Goal: Task Accomplishment & Management: Use online tool/utility

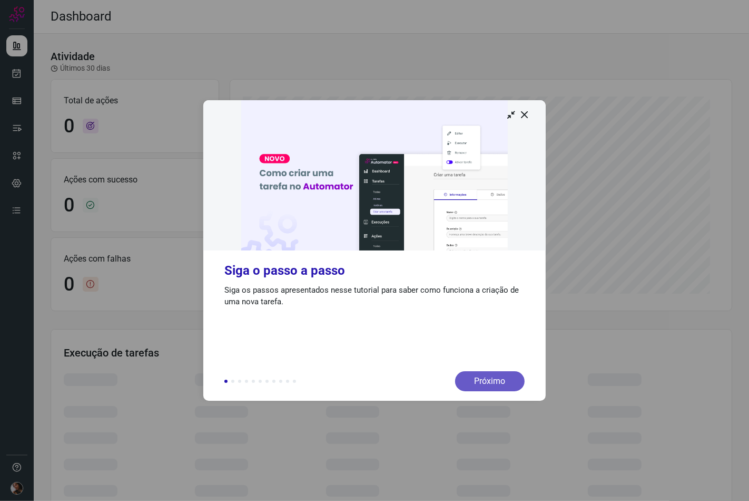
click at [488, 387] on div "Próximo" at bounding box center [490, 381] width 70 height 20
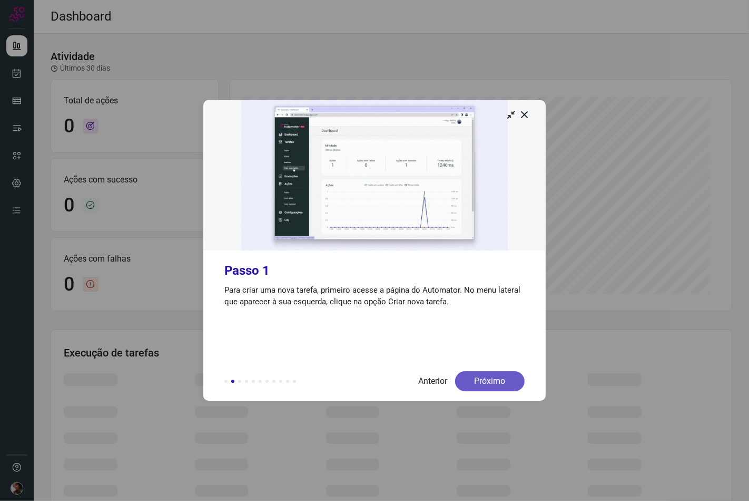
click at [476, 376] on div "Próximo" at bounding box center [490, 381] width 70 height 20
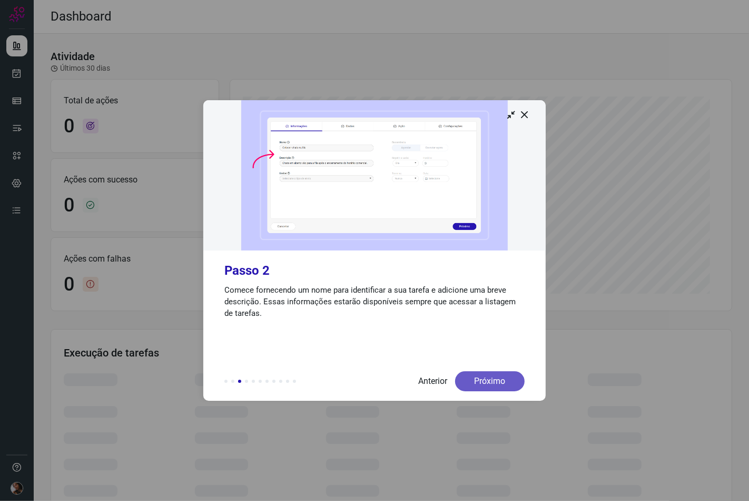
click at [477, 375] on div "Próximo" at bounding box center [490, 381] width 70 height 20
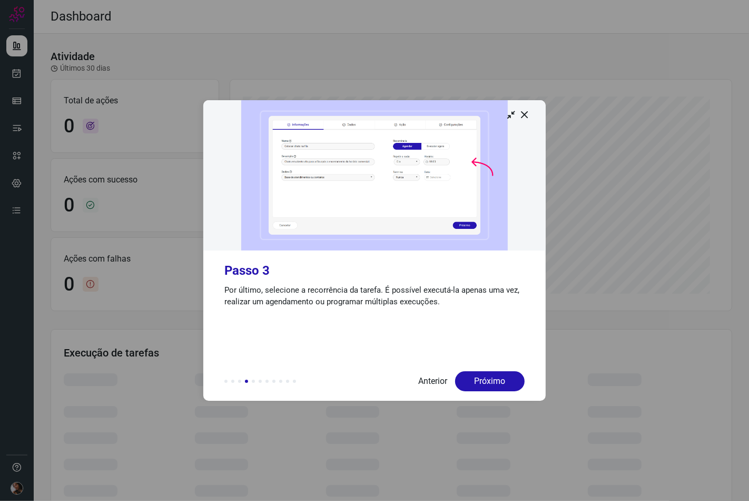
click at [477, 375] on div "Próximo" at bounding box center [490, 381] width 70 height 20
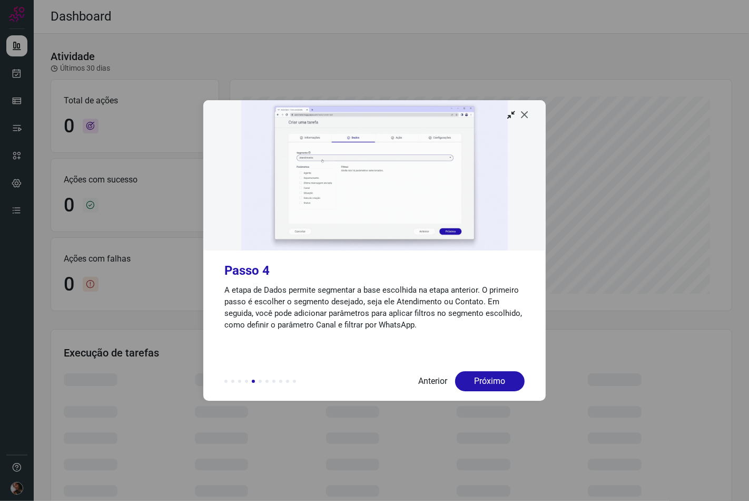
click at [520, 119] on icon at bounding box center [524, 114] width 11 height 11
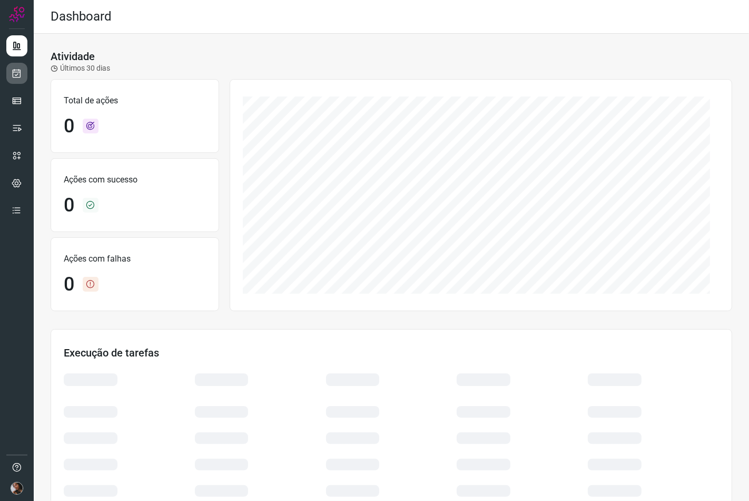
click at [19, 66] on link at bounding box center [16, 73] width 21 height 21
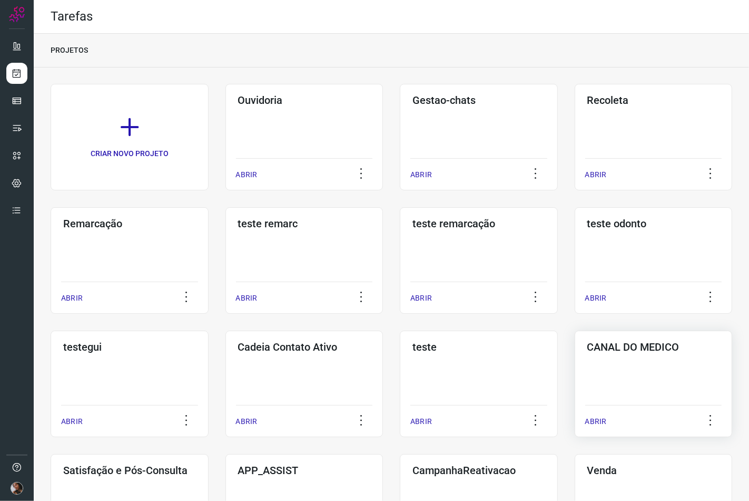
click at [209, 454] on div "CANAL DO MEDICO ABRIR" at bounding box center [130, 507] width 158 height 106
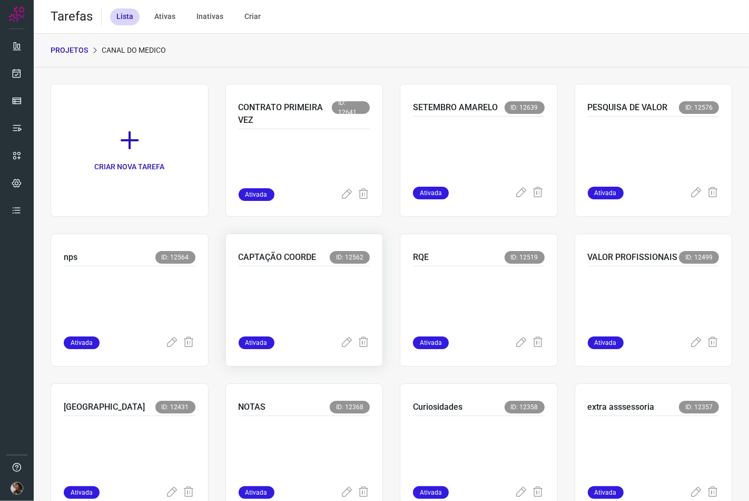
click at [282, 296] on p at bounding box center [305, 298] width 132 height 53
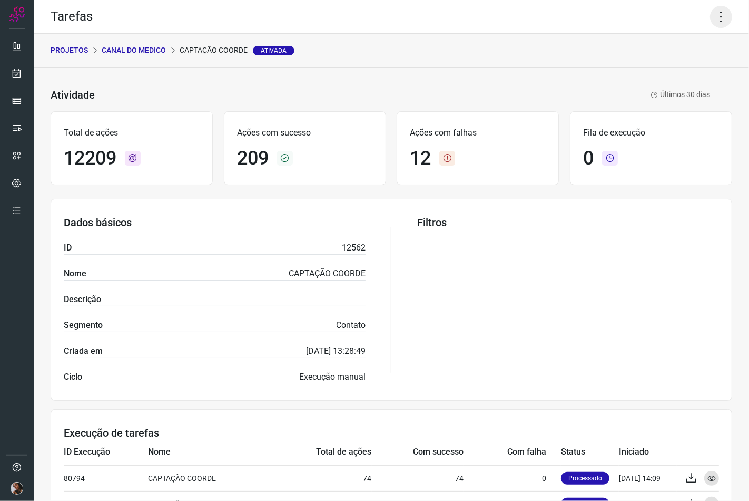
click at [710, 22] on icon at bounding box center [721, 17] width 22 height 22
click at [666, 72] on li "Executar" at bounding box center [675, 68] width 96 height 17
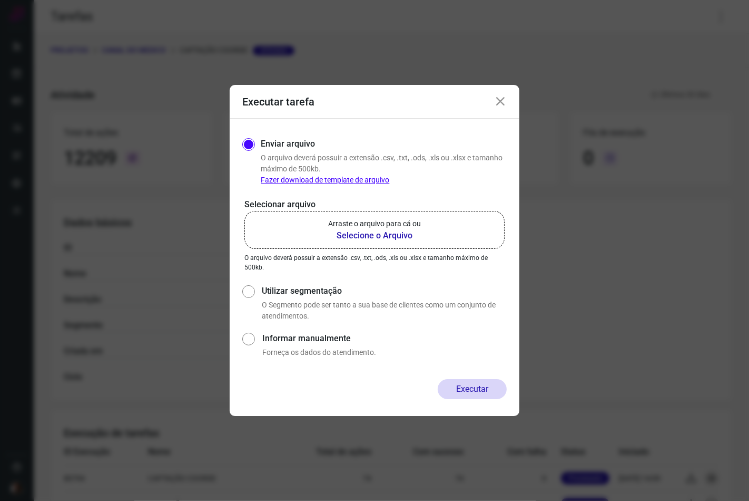
drag, startPoint x: 344, startPoint y: 238, endPoint x: 356, endPoint y: 233, distance: 12.8
click at [345, 238] on b "Selecione o Arquivo" at bounding box center [374, 235] width 93 height 13
click at [357, 229] on b "Selecione o Arquivo" at bounding box center [374, 235] width 93 height 13
click at [0, 0] on input "Arraste o arquivo para cá ou Selecione o Arquivo" at bounding box center [0, 0] width 0 height 0
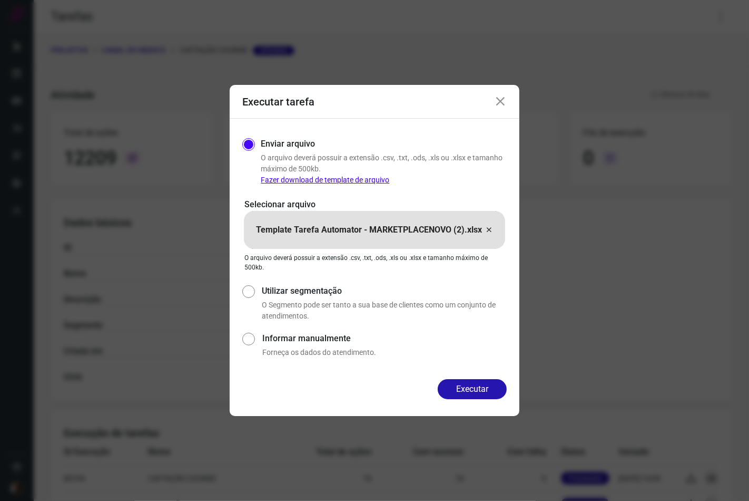
click at [493, 227] on icon at bounding box center [489, 229] width 8 height 13
click at [0, 0] on input "Template Tarefa Automator - MARKETPLACENOVO (2).xlsx" at bounding box center [0, 0] width 0 height 0
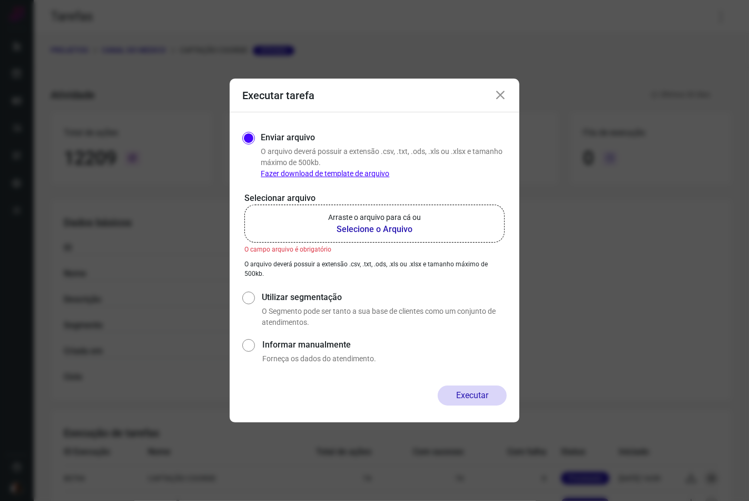
click at [390, 214] on p "Arraste o arquivo para cá ou" at bounding box center [374, 217] width 93 height 11
click at [0, 0] on input "Arraste o arquivo para cá ou Selecione o Arquivo" at bounding box center [0, 0] width 0 height 0
click at [250, 305] on input "Utilizar segmentação" at bounding box center [247, 308] width 11 height 39
radio input "true"
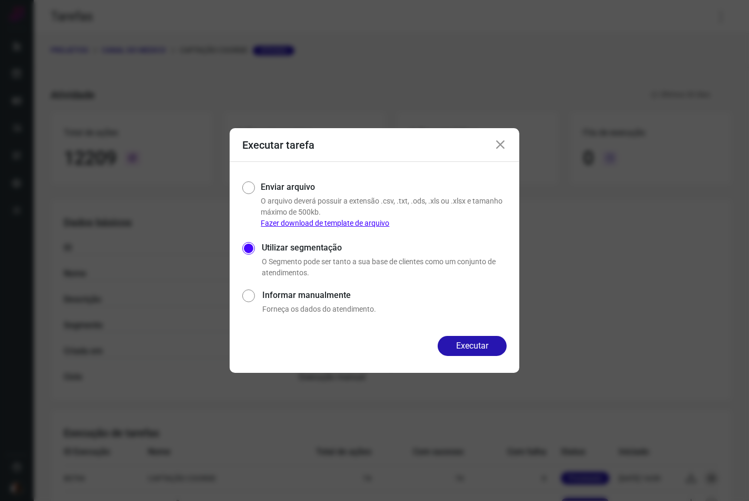
click at [252, 180] on input "Enviar arquivo" at bounding box center [247, 204] width 10 height 50
radio input "true"
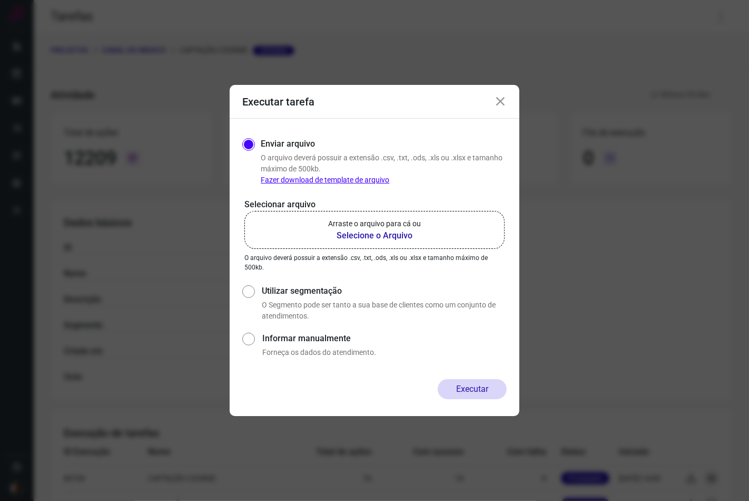
click at [334, 229] on b "Selecione o Arquivo" at bounding box center [374, 235] width 93 height 13
click at [0, 0] on input "Arraste o arquivo para cá ou Selecione o Arquivo" at bounding box center [0, 0] width 0 height 0
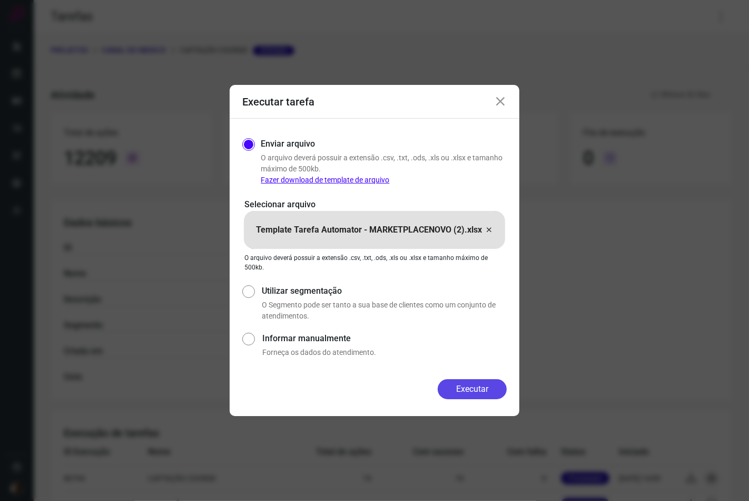
click at [460, 399] on button "Executar" at bounding box center [472, 389] width 69 height 20
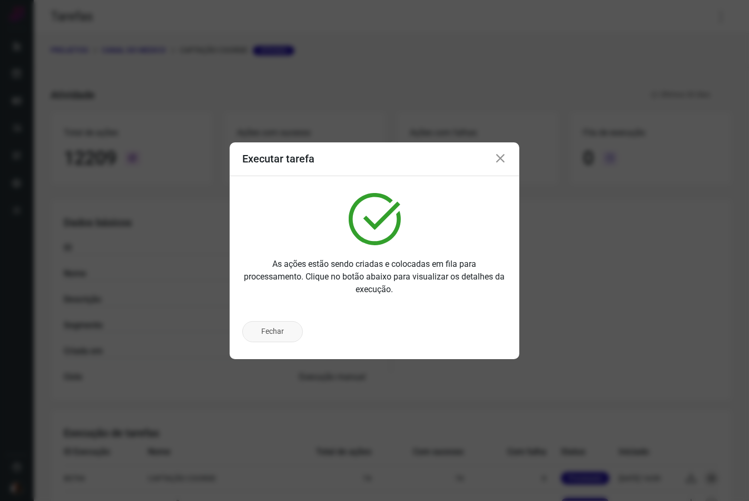
click at [285, 339] on button "Fechar" at bounding box center [272, 331] width 61 height 21
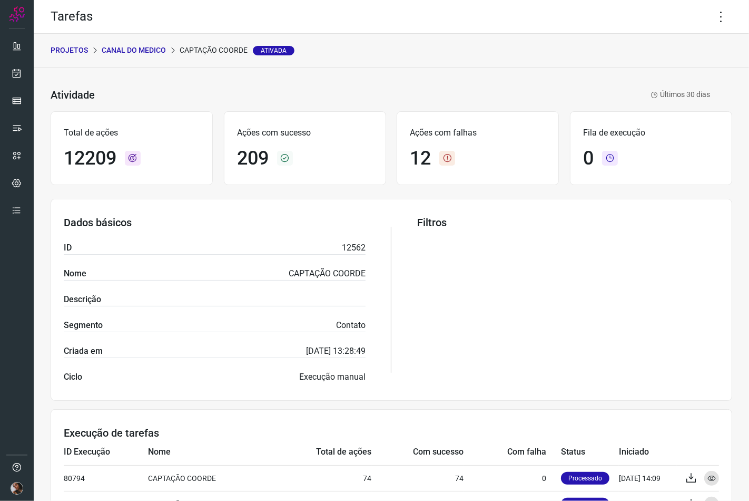
click at [254, 157] on h1 "209" at bounding box center [253, 158] width 32 height 23
click at [440, 158] on icon at bounding box center [447, 158] width 16 height 15
click at [445, 160] on icon at bounding box center [447, 158] width 16 height 15
click at [430, 153] on div "12" at bounding box center [478, 158] width 136 height 23
click at [445, 152] on div "12" at bounding box center [478, 158] width 136 height 23
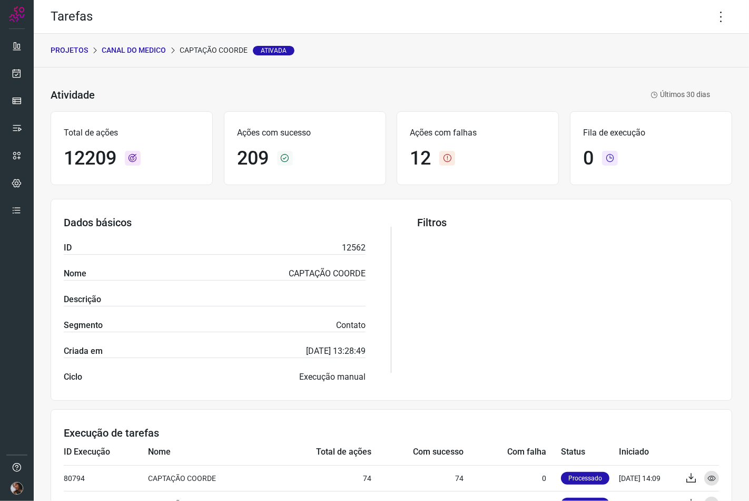
click at [482, 154] on div "12" at bounding box center [478, 158] width 136 height 23
click at [261, 150] on h1 "209" at bounding box center [253, 158] width 32 height 23
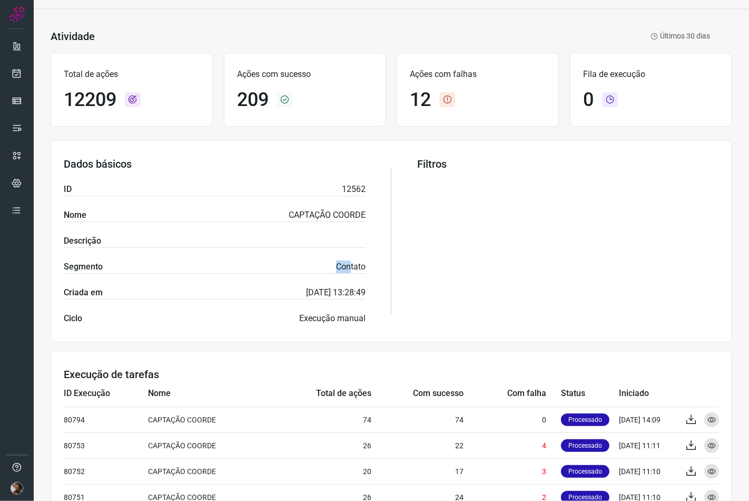
click at [340, 285] on div "ID 12562 Nome CAPTAÇÃO COORDE Descrição Segmento Contato Criada em [DATE] 13:28…" at bounding box center [215, 254] width 302 height 142
click at [345, 273] on p "Contato" at bounding box center [351, 266] width 30 height 13
click at [346, 189] on p "12562" at bounding box center [354, 189] width 24 height 13
click at [345, 189] on p "12562" at bounding box center [354, 189] width 24 height 13
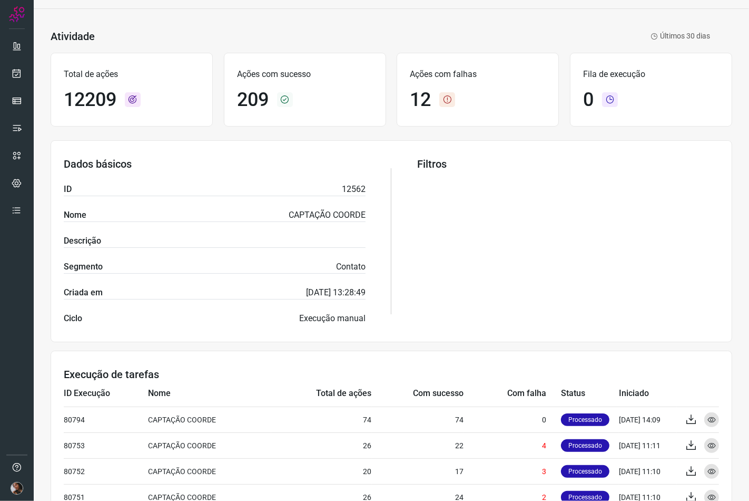
click at [273, 74] on p "Ações com sucesso" at bounding box center [305, 74] width 136 height 13
click at [283, 101] on icon at bounding box center [285, 99] width 16 height 15
click at [285, 97] on icon at bounding box center [285, 99] width 16 height 15
click at [441, 99] on icon at bounding box center [447, 99] width 16 height 15
click at [106, 86] on div "Total de ações 12209" at bounding box center [132, 90] width 162 height 74
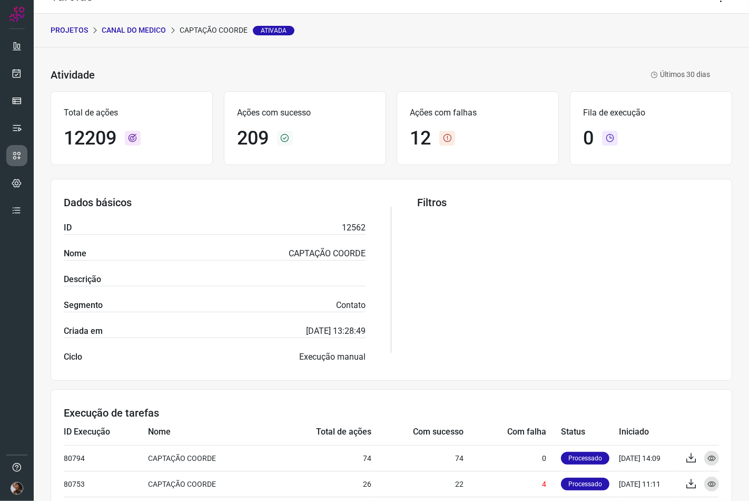
scroll to position [0, 0]
